Goal: Transaction & Acquisition: Book appointment/travel/reservation

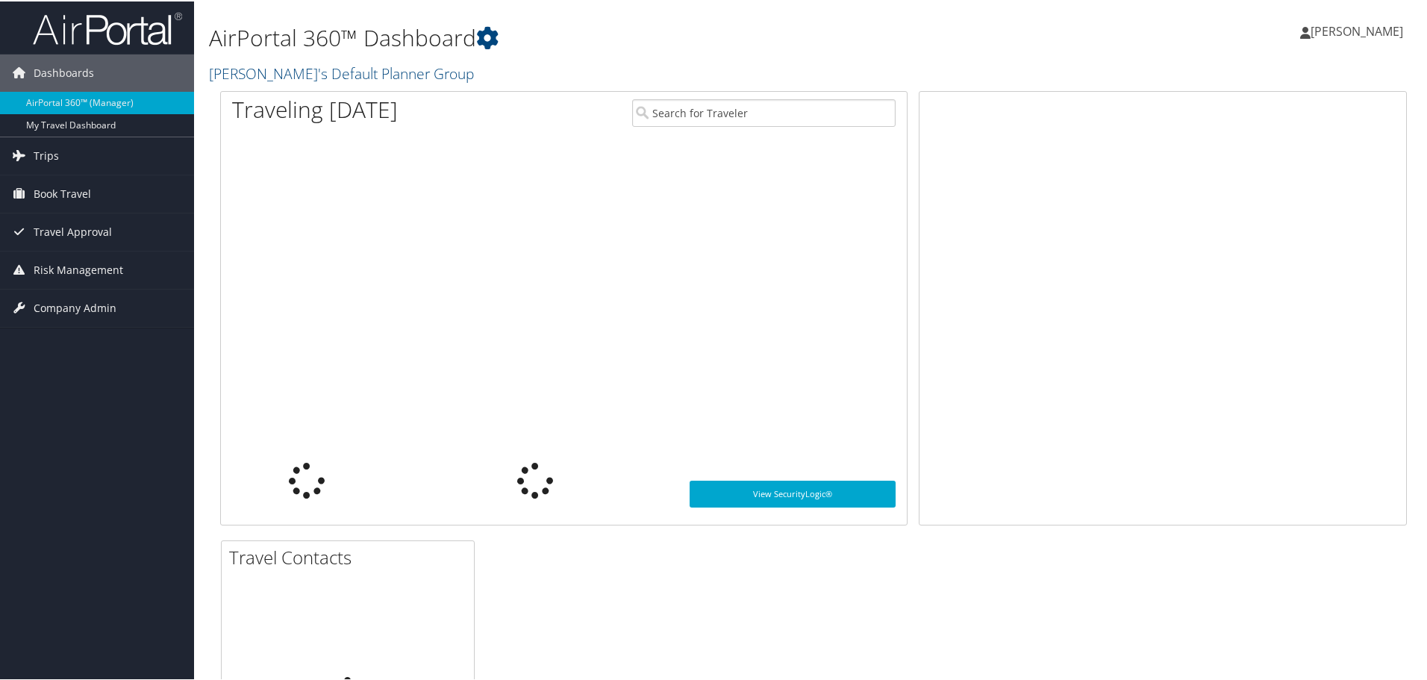
click at [76, 195] on span "Book Travel" at bounding box center [62, 192] width 57 height 37
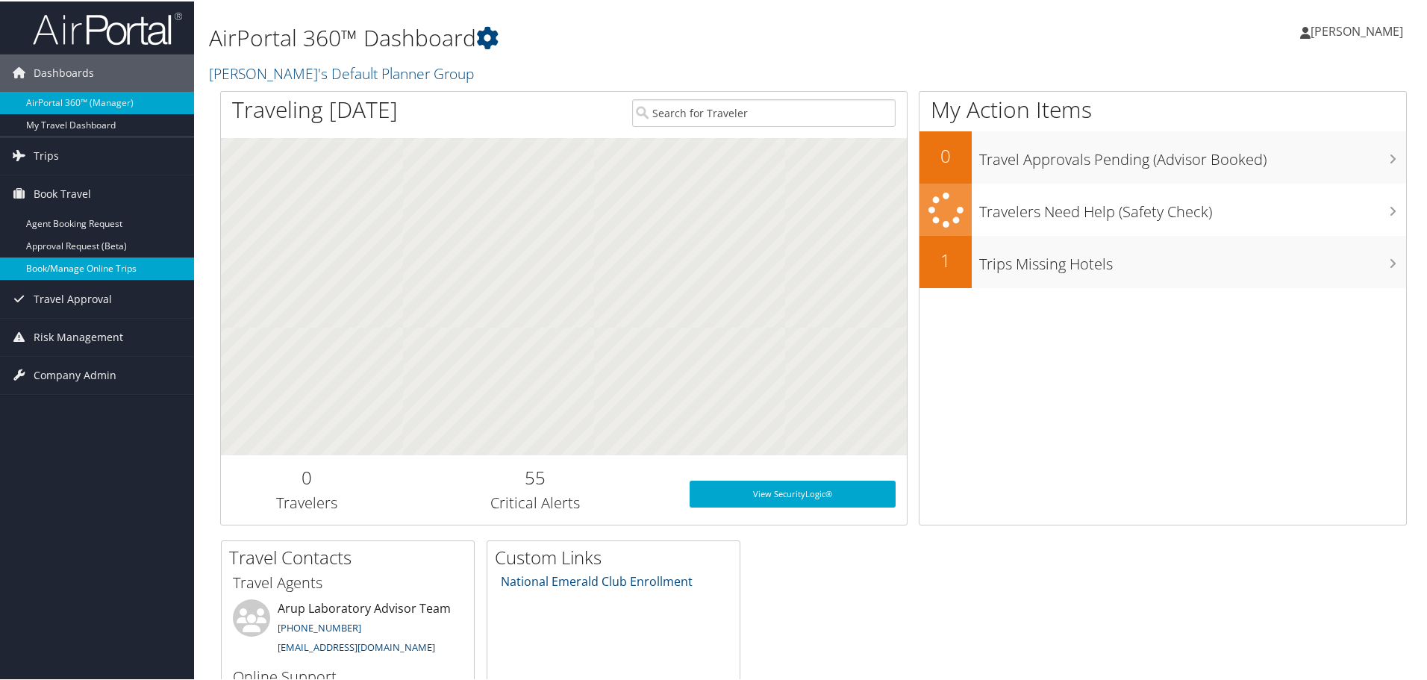
click at [103, 267] on link "Book/Manage Online Trips" at bounding box center [97, 267] width 194 height 22
